Goal: Use online tool/utility: Utilize a website feature to perform a specific function

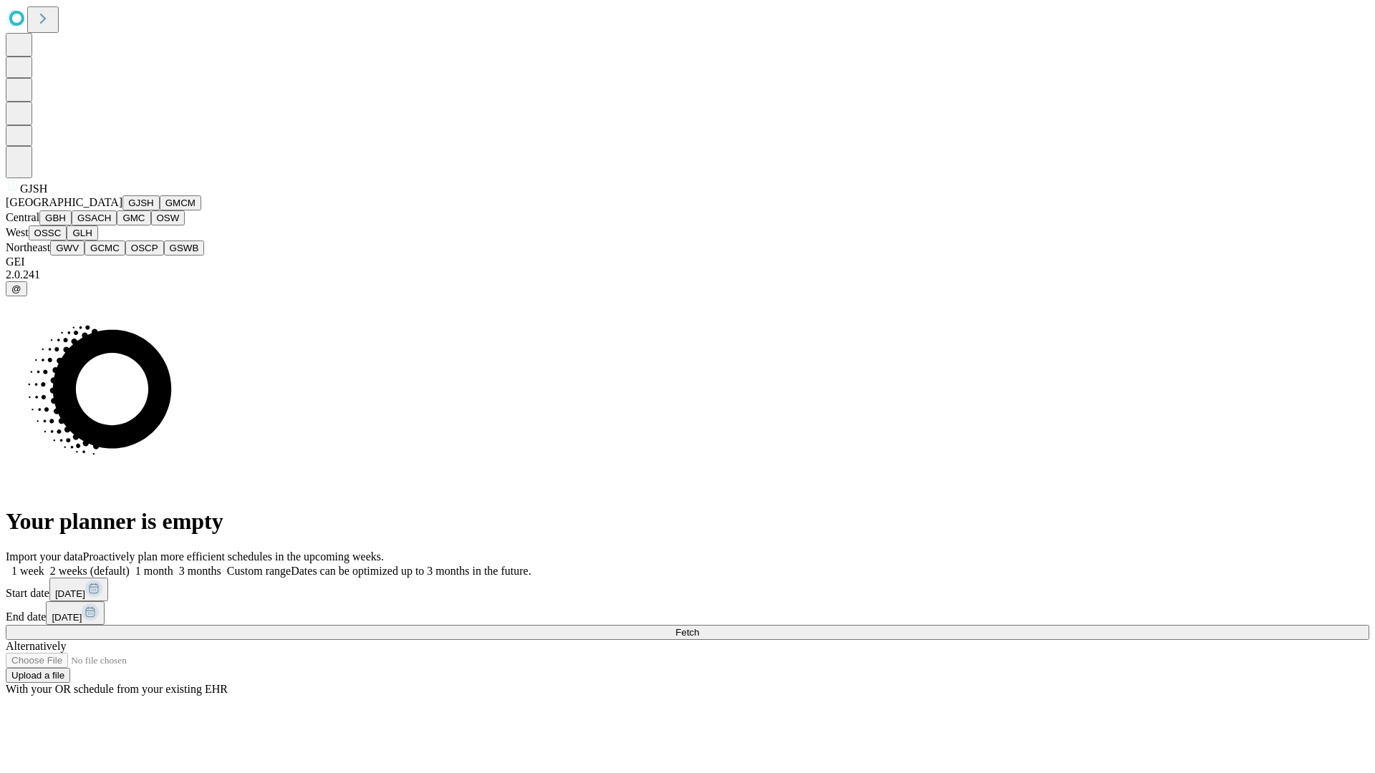
click at [122, 211] on button "GJSH" at bounding box center [140, 202] width 37 height 15
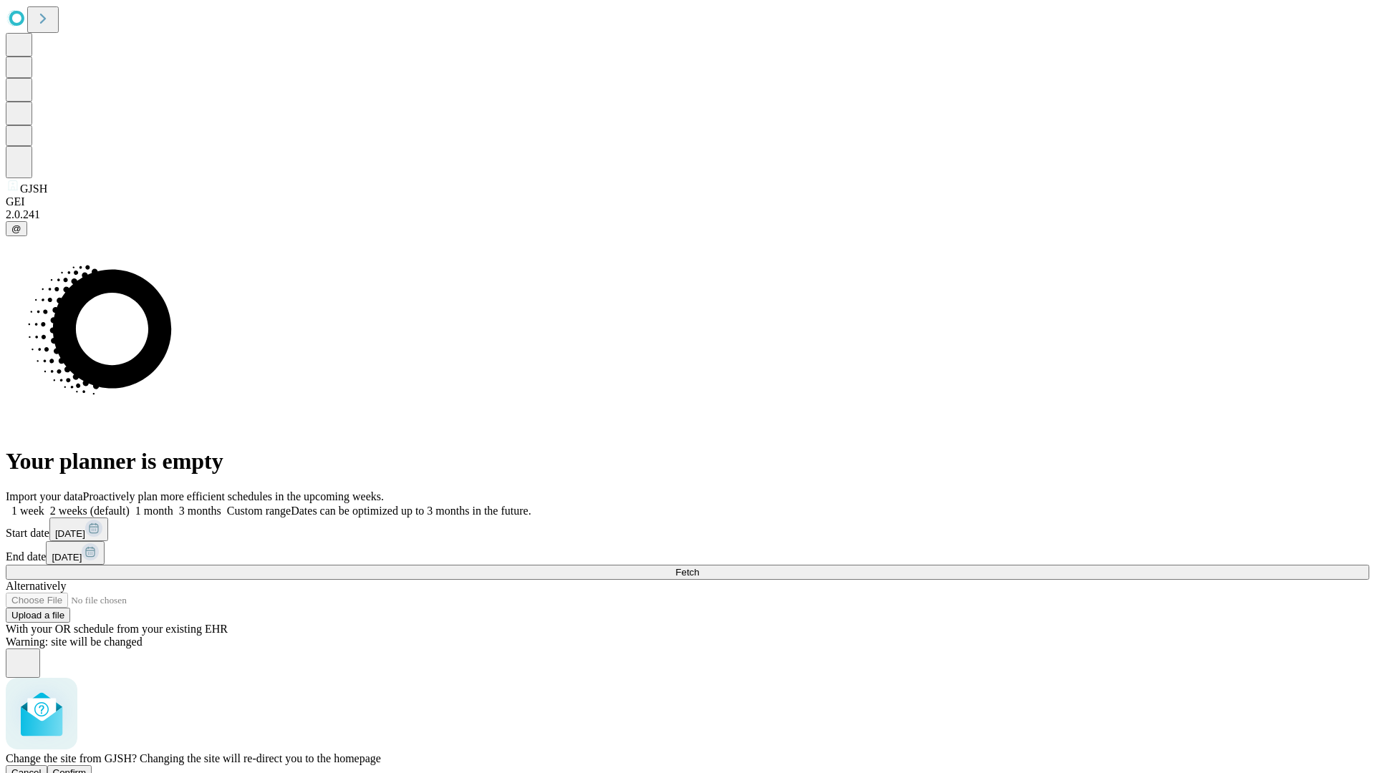
click at [87, 768] on span "Confirm" at bounding box center [70, 773] width 34 height 11
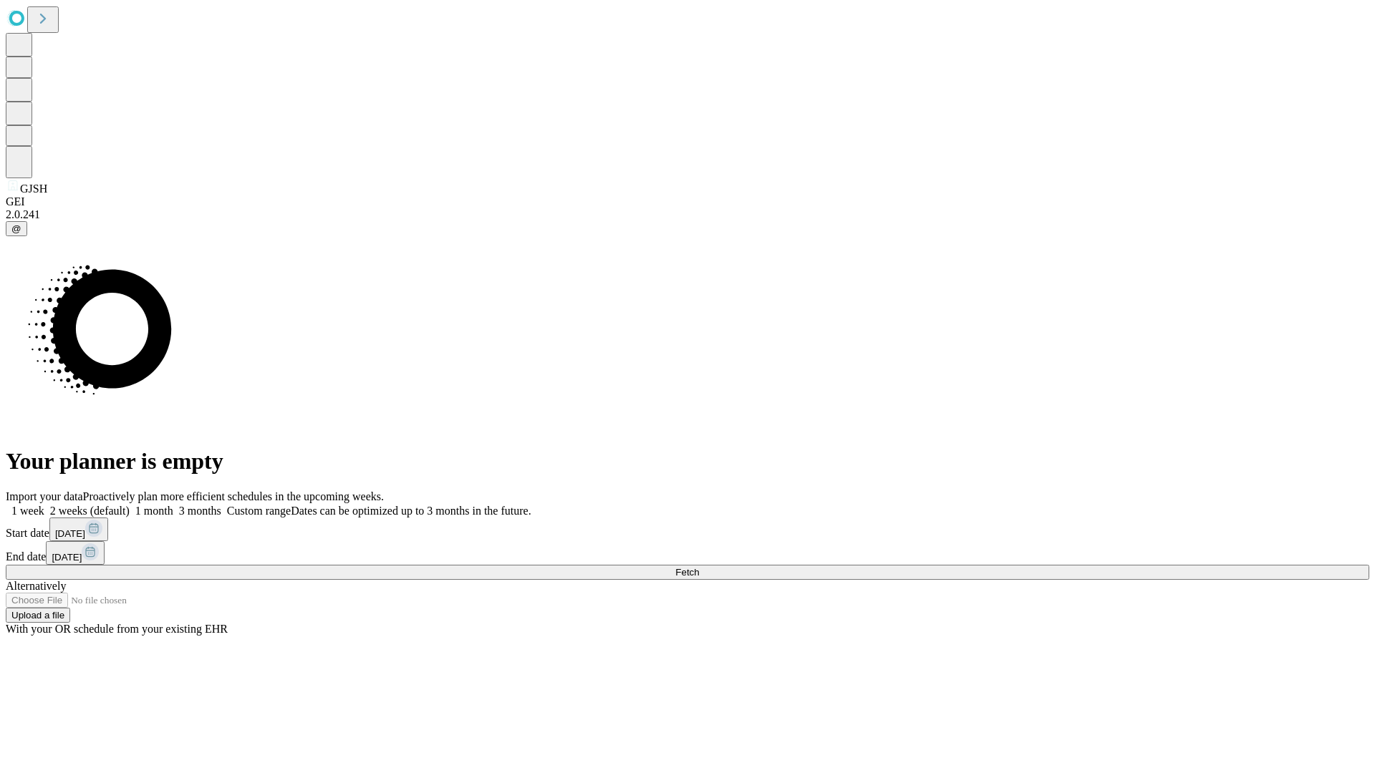
click at [173, 505] on label "1 month" at bounding box center [152, 511] width 44 height 12
click at [699, 567] on span "Fetch" at bounding box center [687, 572] width 24 height 11
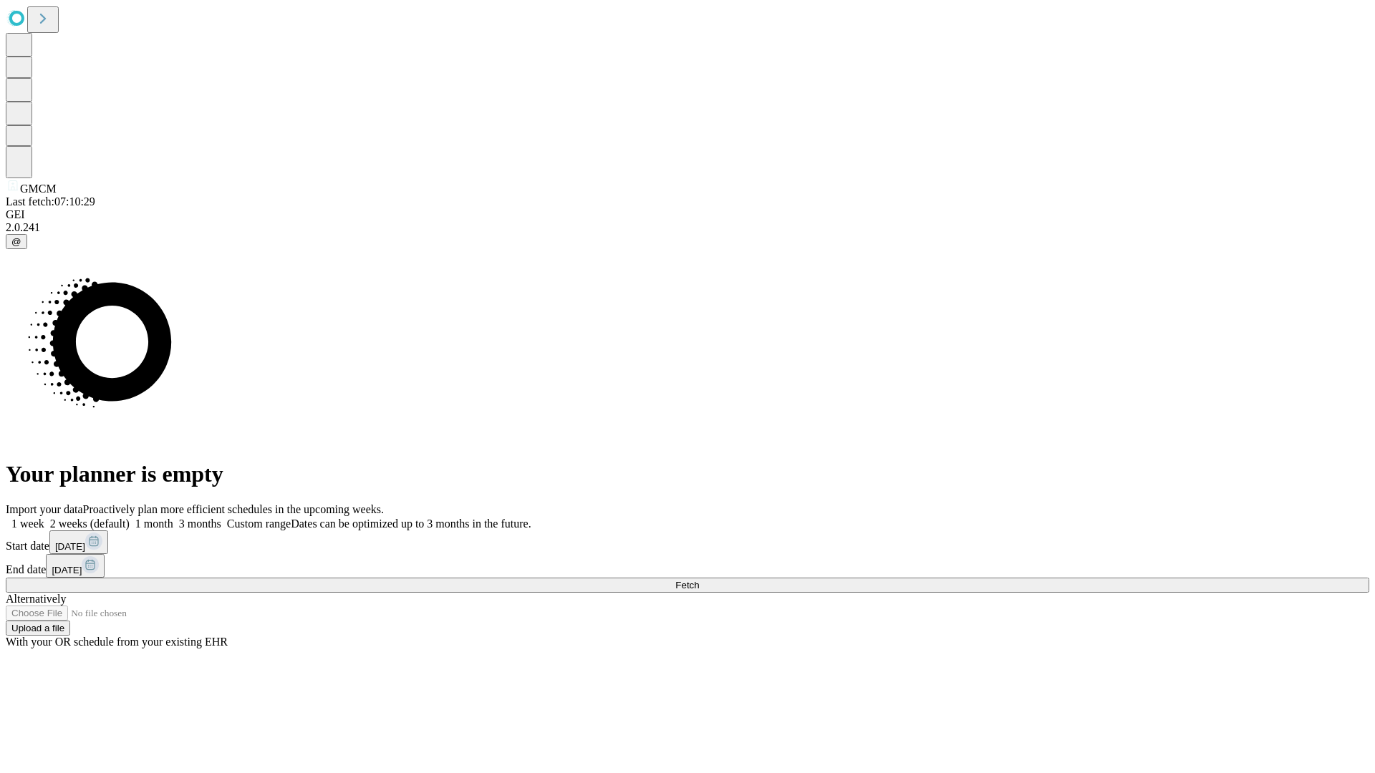
click at [173, 518] on label "1 month" at bounding box center [152, 524] width 44 height 12
click at [699, 580] on span "Fetch" at bounding box center [687, 585] width 24 height 11
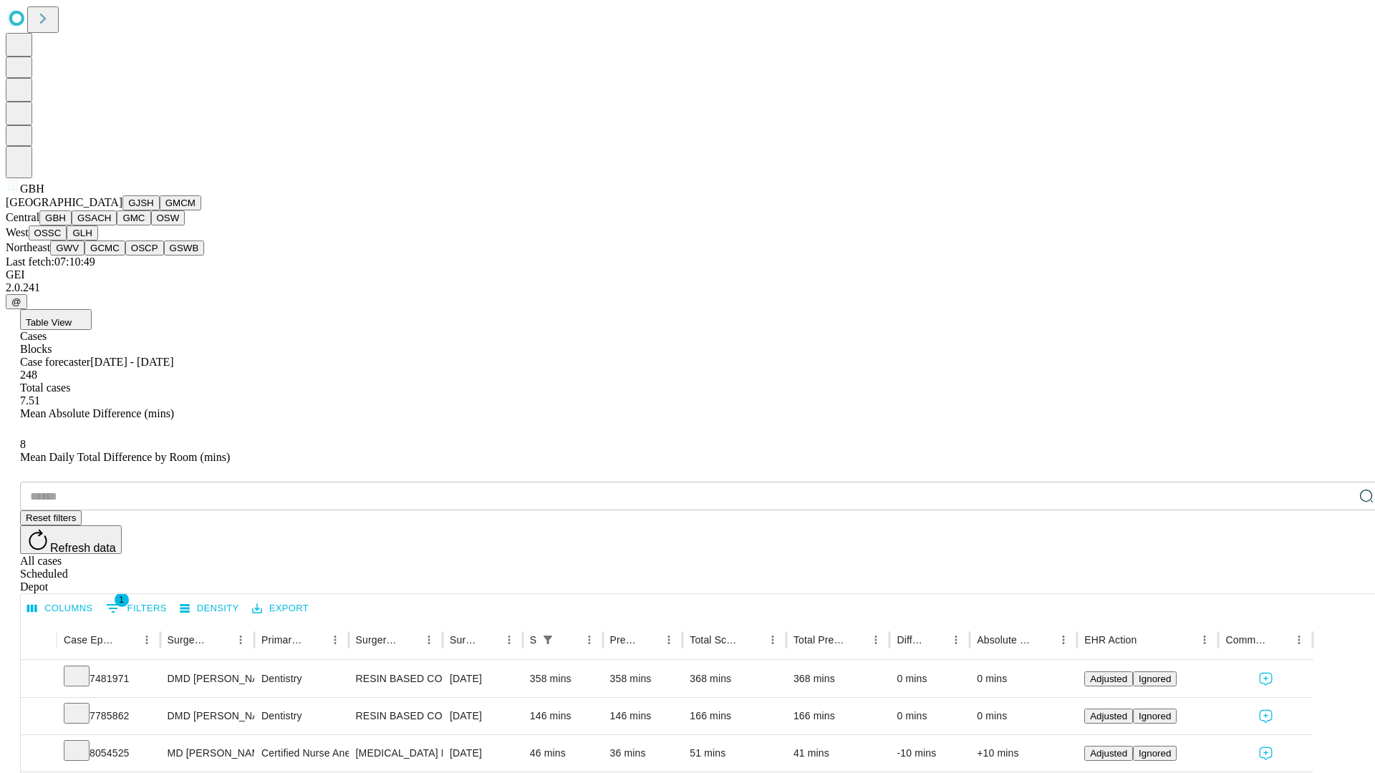
click at [111, 226] on button "GSACH" at bounding box center [94, 218] width 45 height 15
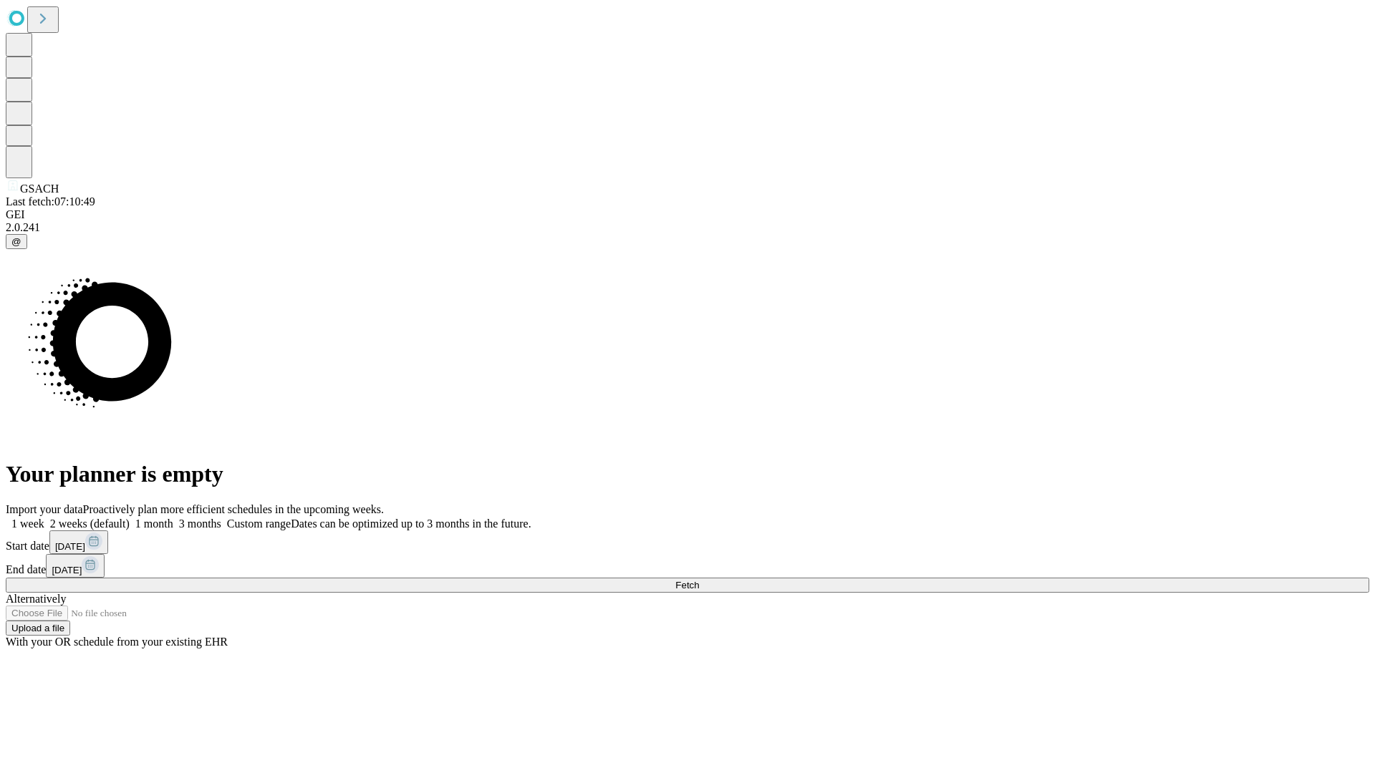
click at [173, 518] on label "1 month" at bounding box center [152, 524] width 44 height 12
click at [699, 580] on span "Fetch" at bounding box center [687, 585] width 24 height 11
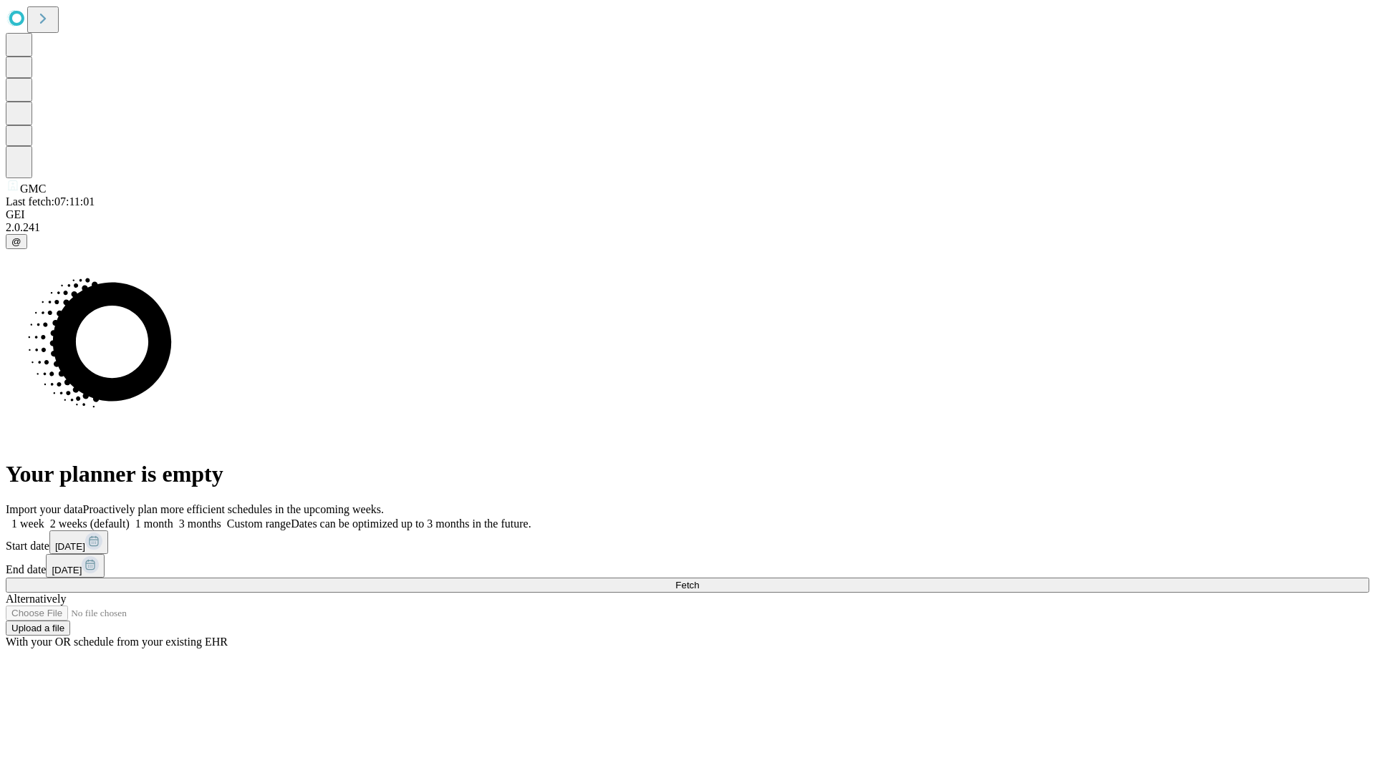
click at [173, 518] on label "1 month" at bounding box center [152, 524] width 44 height 12
click at [699, 580] on span "Fetch" at bounding box center [687, 585] width 24 height 11
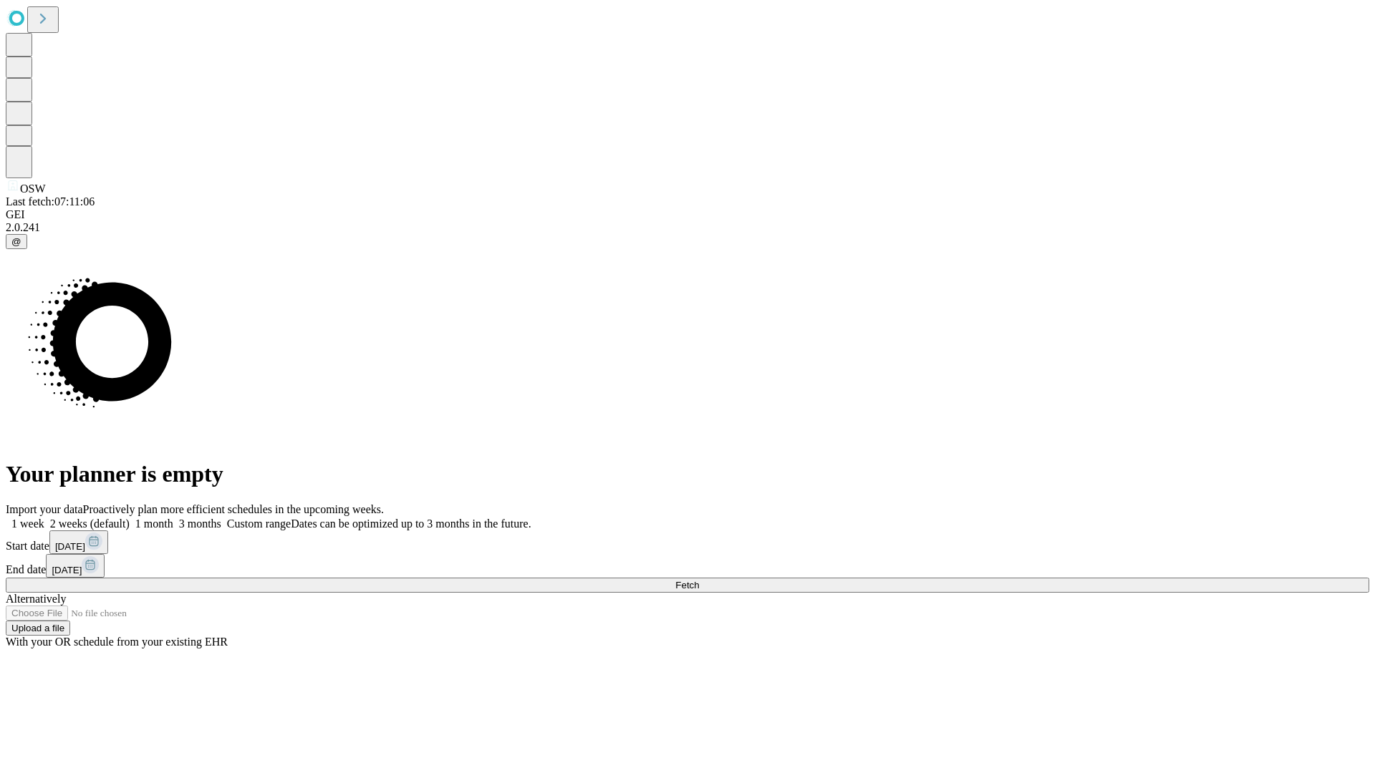
click at [699, 580] on span "Fetch" at bounding box center [687, 585] width 24 height 11
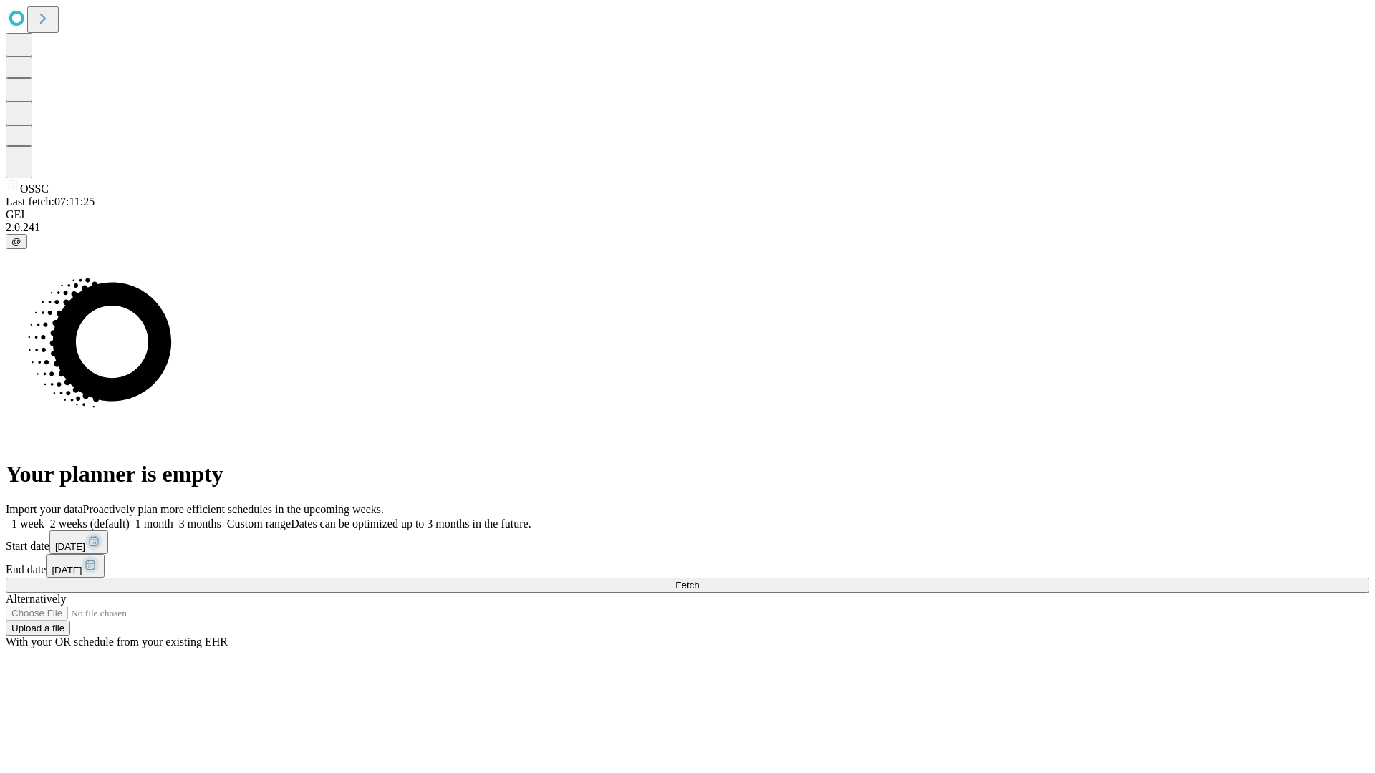
click at [699, 580] on span "Fetch" at bounding box center [687, 585] width 24 height 11
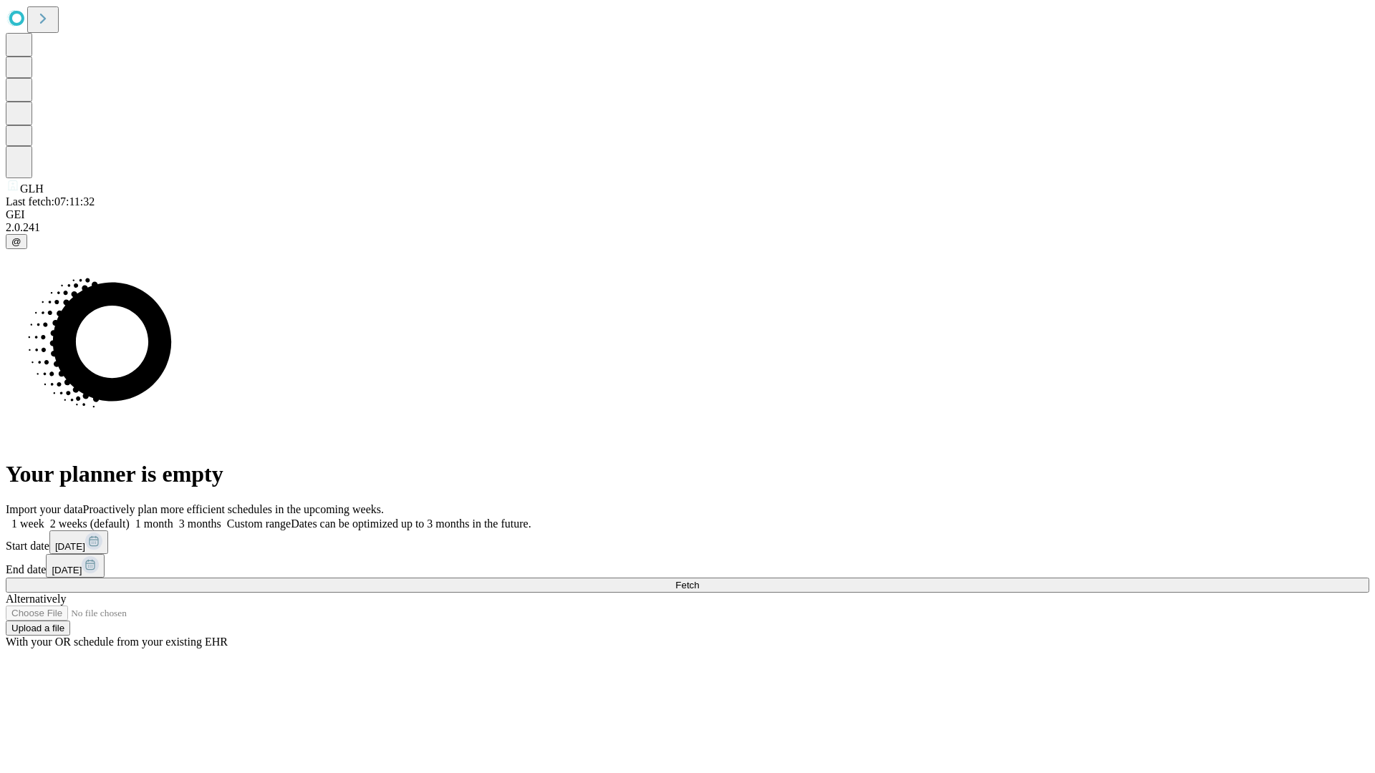
click at [173, 518] on label "1 month" at bounding box center [152, 524] width 44 height 12
click at [699, 580] on span "Fetch" at bounding box center [687, 585] width 24 height 11
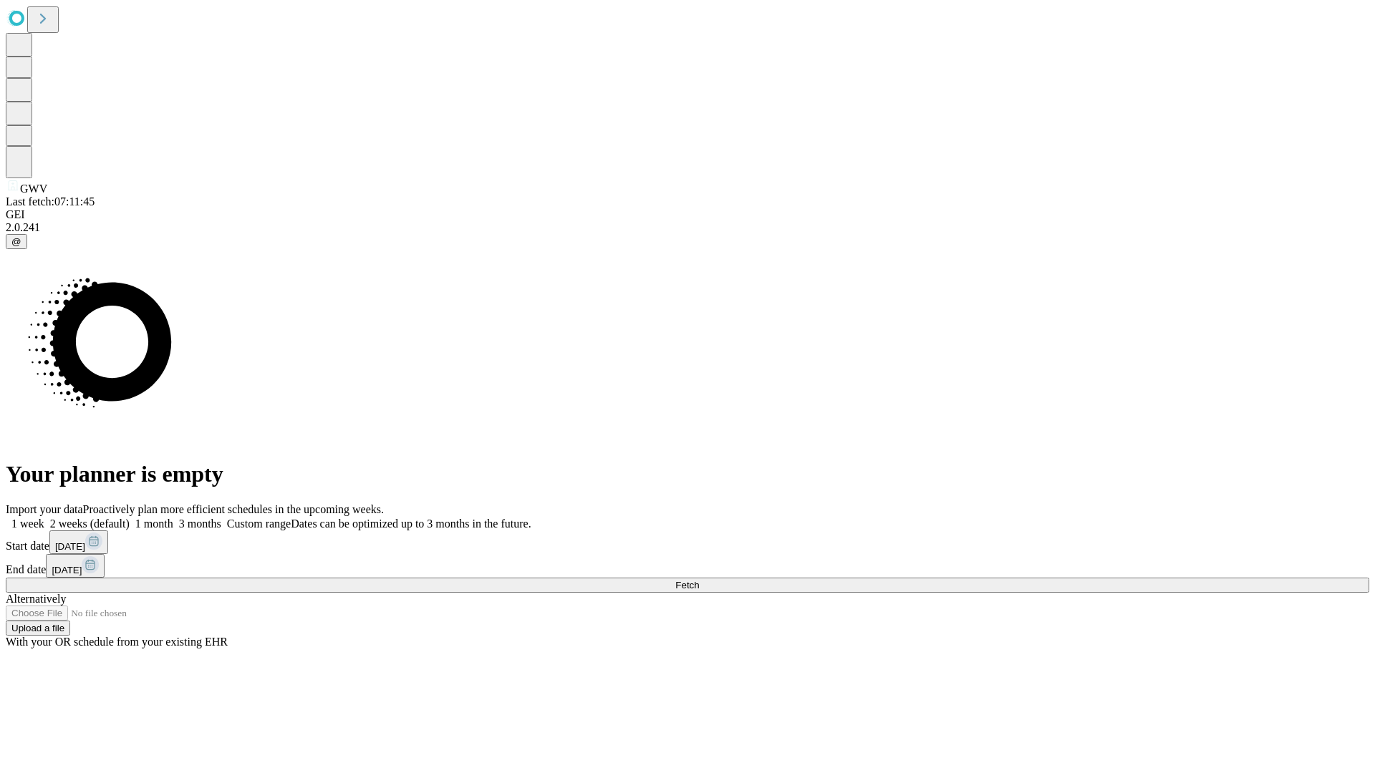
click at [173, 518] on label "1 month" at bounding box center [152, 524] width 44 height 12
click at [699, 580] on span "Fetch" at bounding box center [687, 585] width 24 height 11
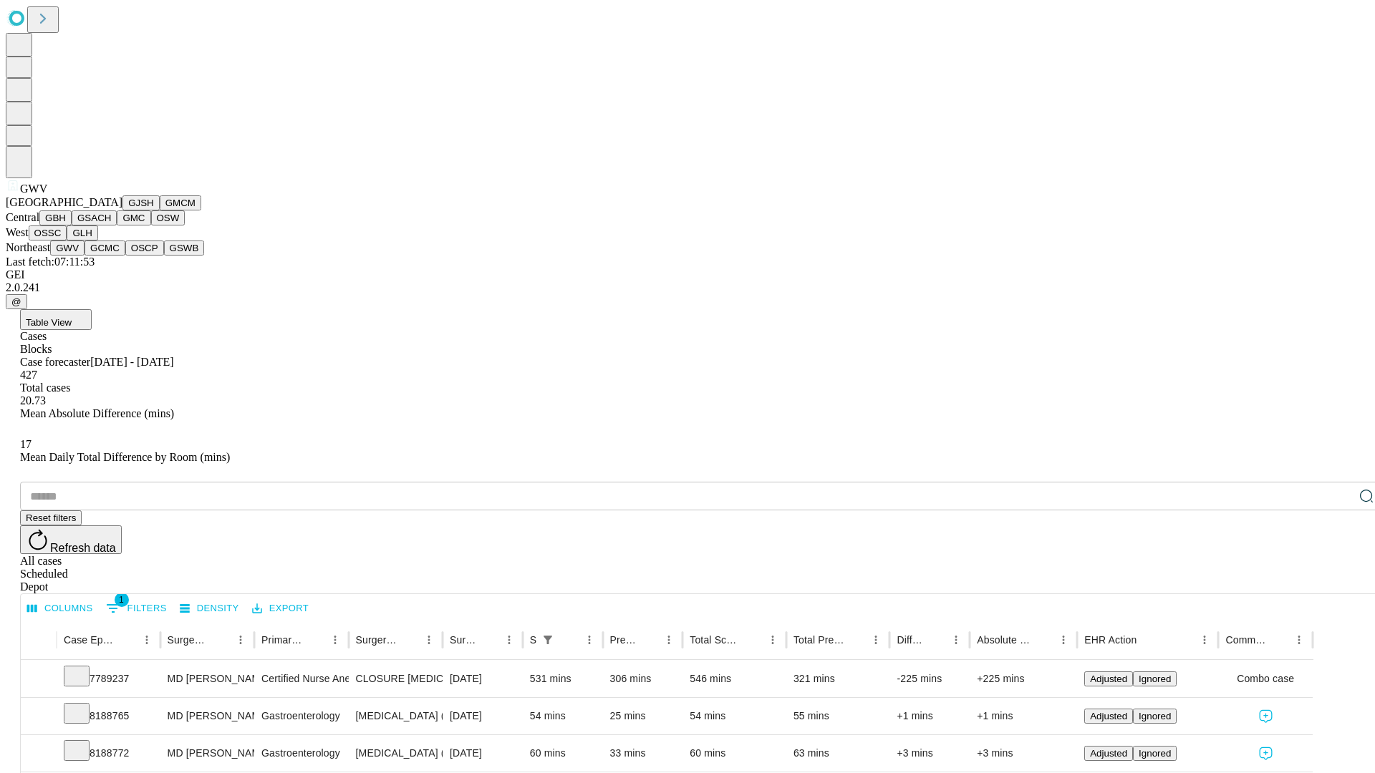
click at [111, 256] on button "GCMC" at bounding box center [104, 248] width 41 height 15
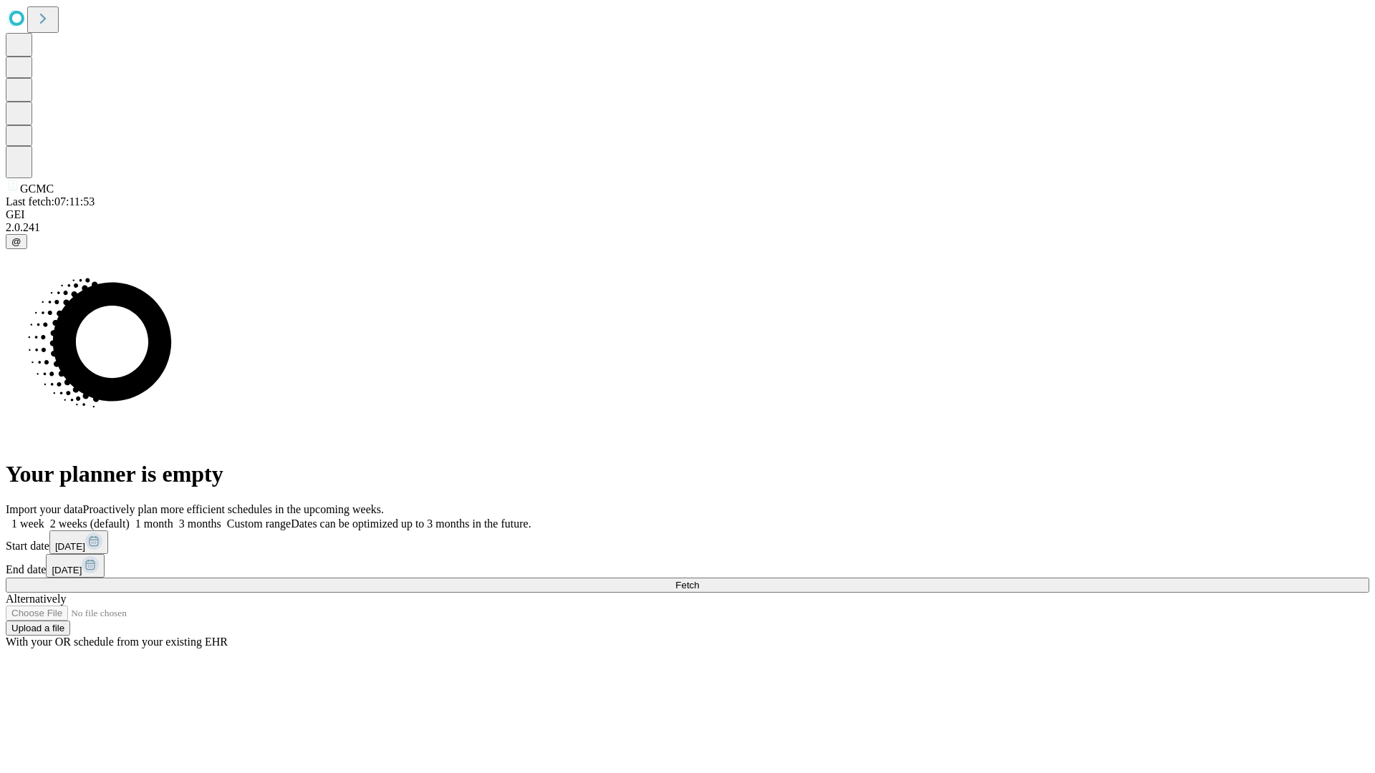
click at [173, 518] on label "1 month" at bounding box center [152, 524] width 44 height 12
click at [699, 580] on span "Fetch" at bounding box center [687, 585] width 24 height 11
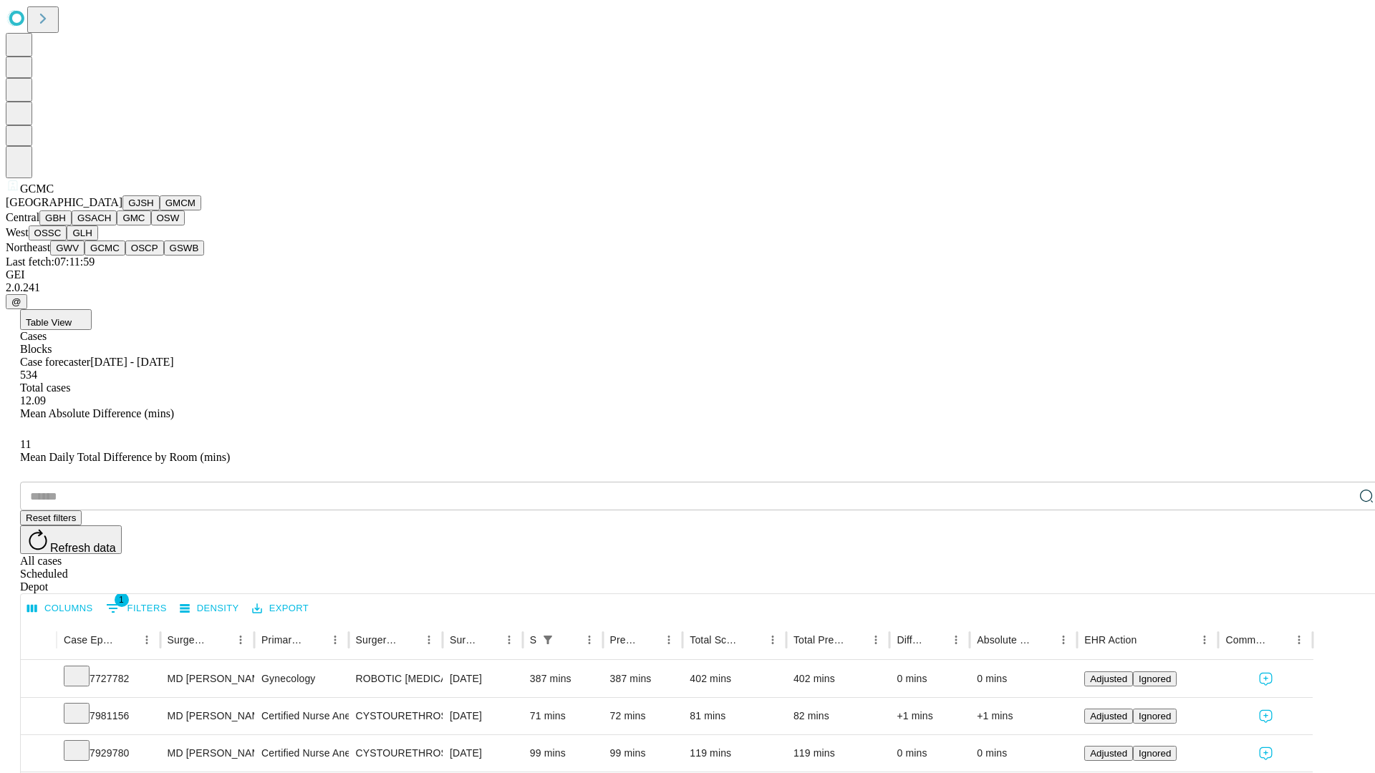
click at [125, 256] on button "OSCP" at bounding box center [144, 248] width 39 height 15
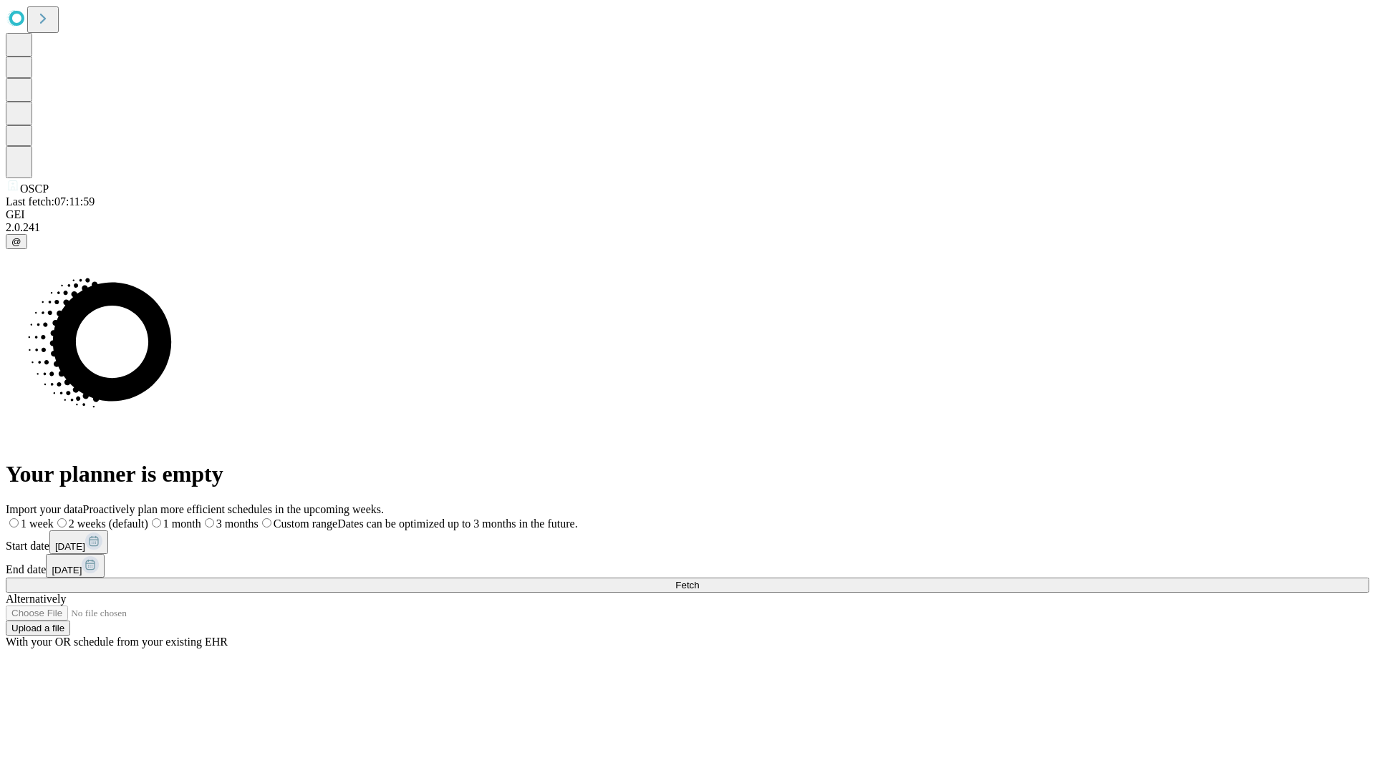
click at [201, 518] on label "1 month" at bounding box center [174, 524] width 53 height 12
click at [699, 580] on span "Fetch" at bounding box center [687, 585] width 24 height 11
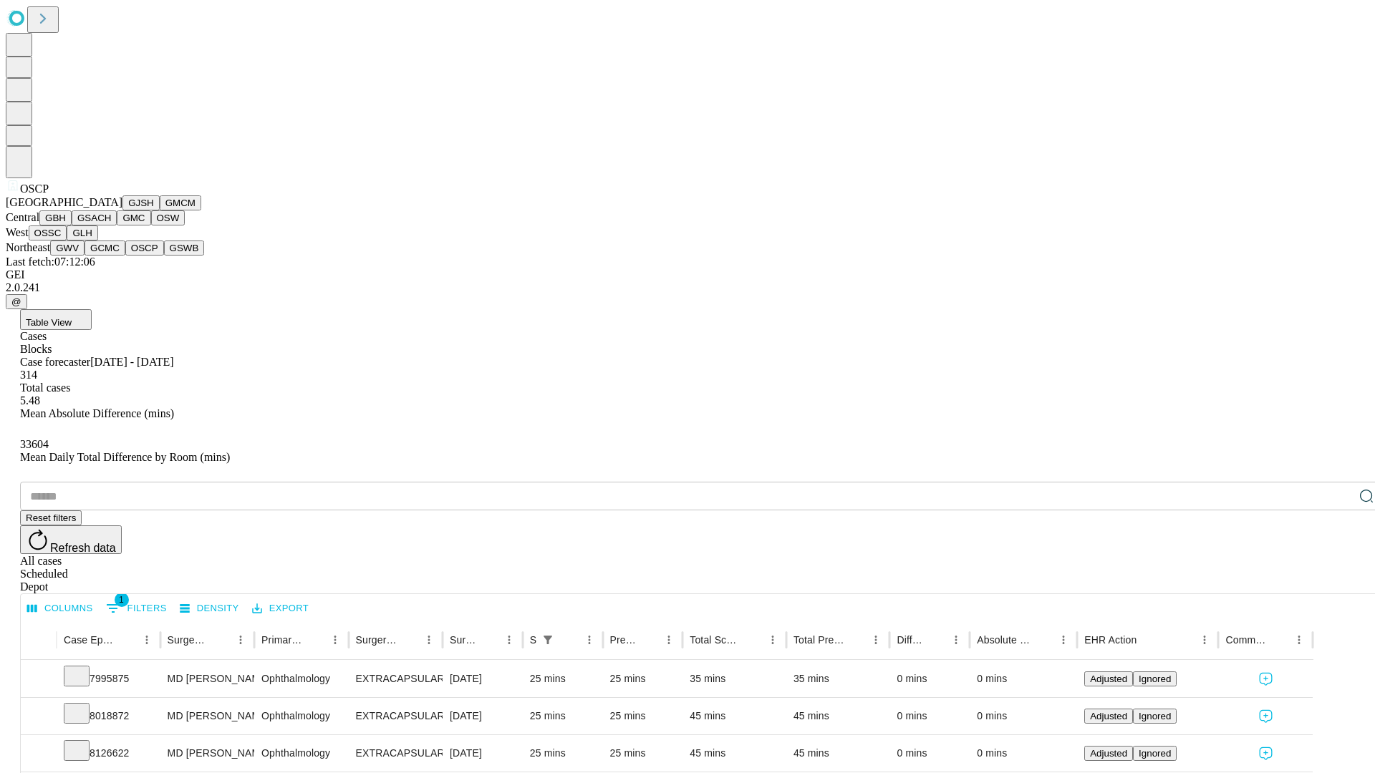
click at [164, 256] on button "GSWB" at bounding box center [184, 248] width 41 height 15
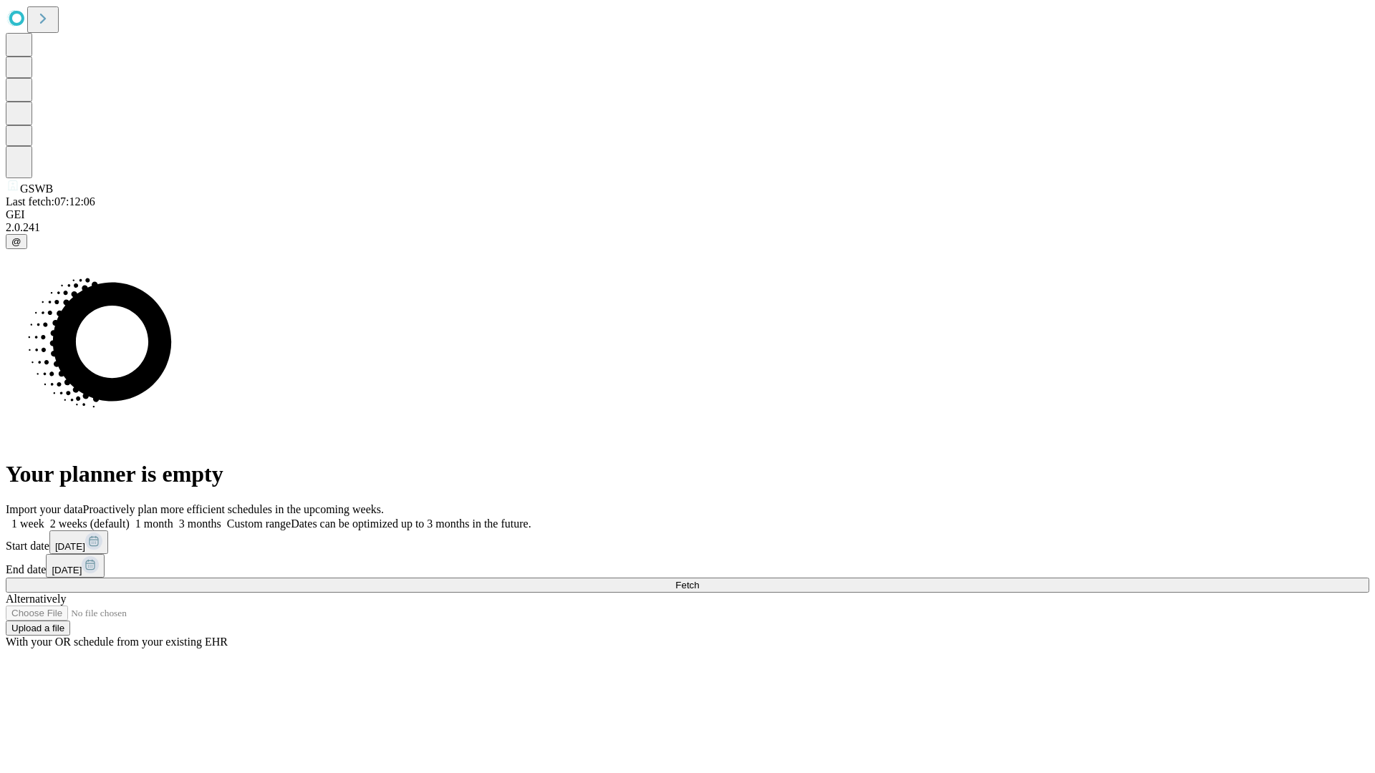
click at [173, 518] on label "1 month" at bounding box center [152, 524] width 44 height 12
click at [699, 580] on span "Fetch" at bounding box center [687, 585] width 24 height 11
